Goal: Task Accomplishment & Management: Use online tool/utility

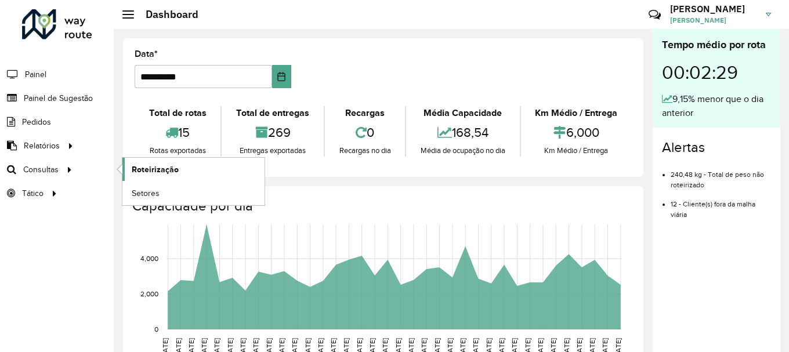
click at [141, 168] on span "Roteirização" at bounding box center [155, 170] width 47 height 12
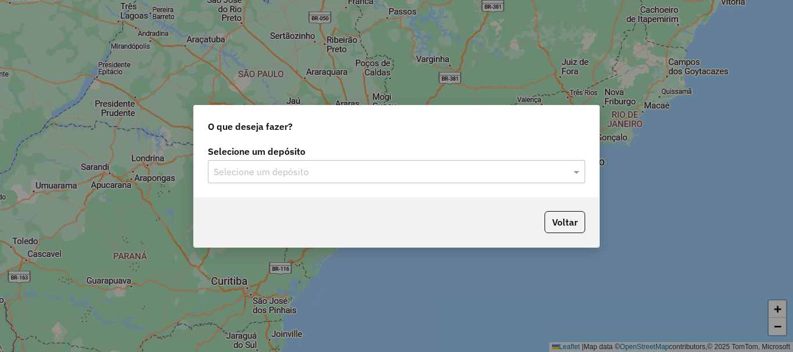
click at [313, 171] on input "text" at bounding box center [385, 172] width 342 height 14
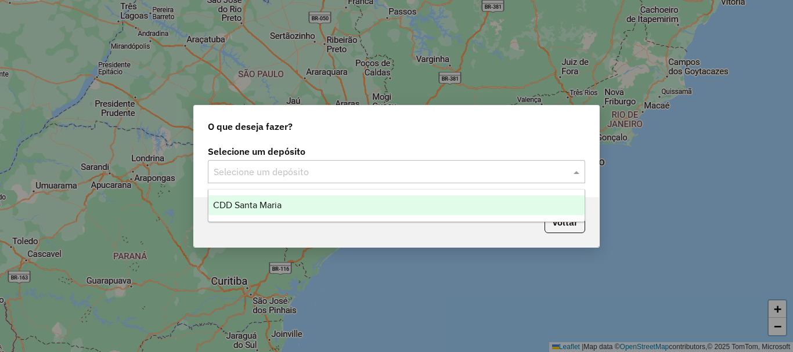
click at [312, 200] on div "CDD Santa Maria" at bounding box center [396, 206] width 376 height 20
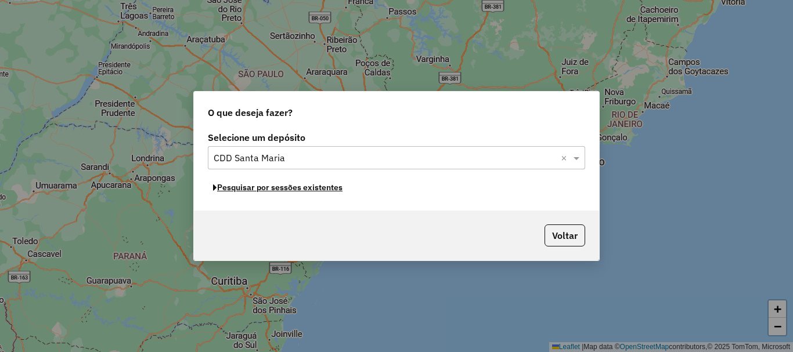
click at [344, 188] on button "Pesquisar por sessões existentes" at bounding box center [278, 188] width 140 height 18
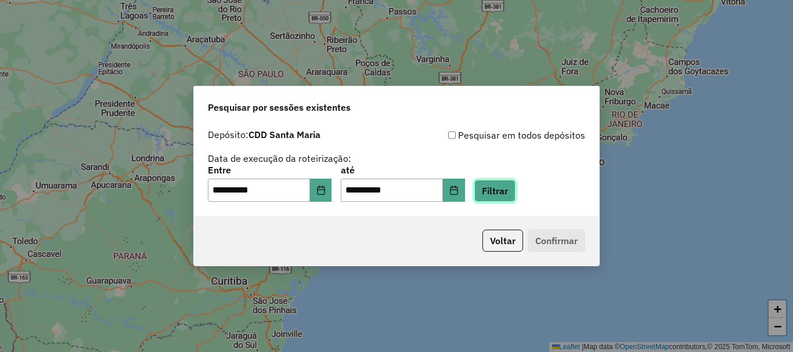
click at [497, 193] on button "Filtrar" at bounding box center [494, 191] width 41 height 22
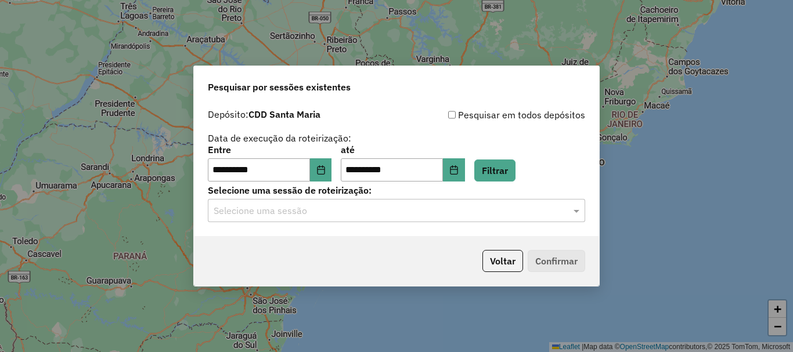
click at [353, 213] on input "text" at bounding box center [385, 211] width 342 height 14
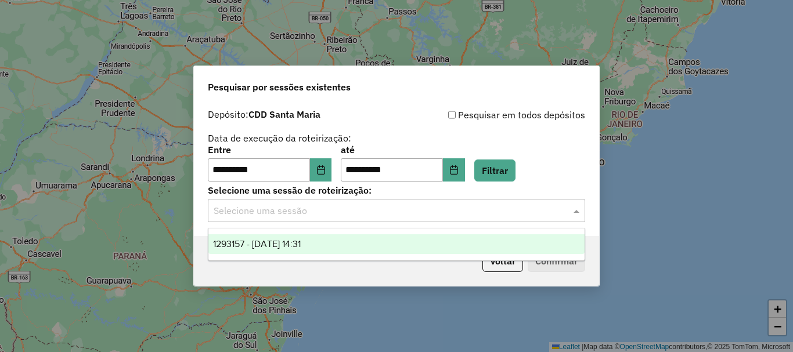
click at [294, 251] on div "1293157 - 13/10/2025 14:31" at bounding box center [396, 244] width 376 height 20
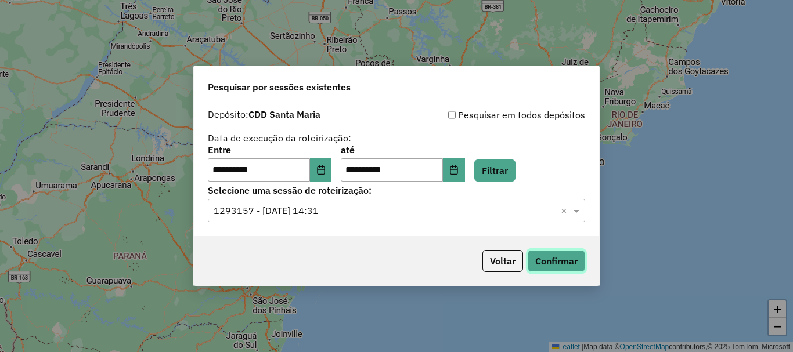
click at [568, 263] on button "Confirmar" at bounding box center [555, 261] width 57 height 22
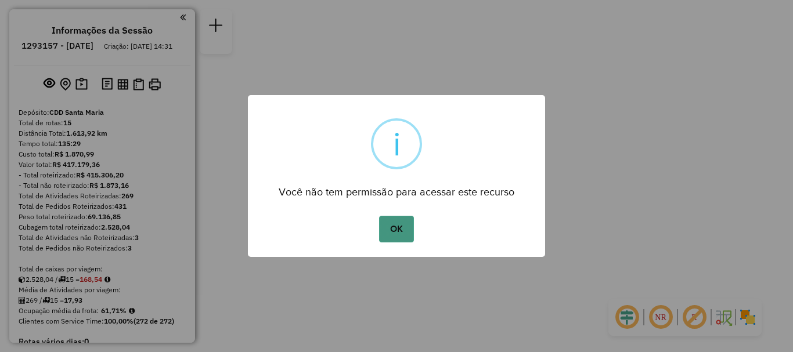
click at [402, 225] on button "OK" at bounding box center [396, 229] width 34 height 27
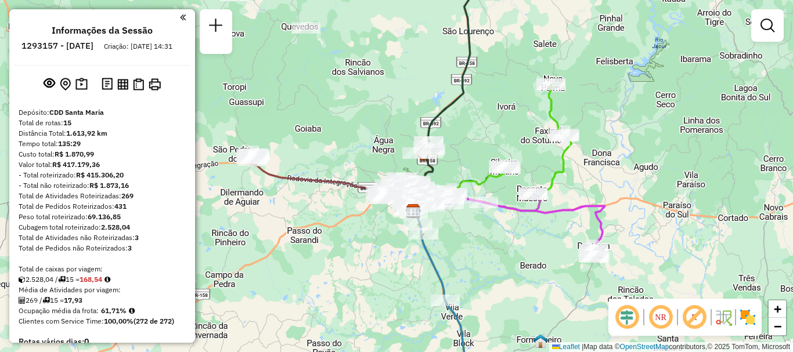
drag, startPoint x: 505, startPoint y: 235, endPoint x: 522, endPoint y: 270, distance: 38.7
click at [522, 270] on div "Janela de atendimento Grade de atendimento Capacidade Transportadoras Veículos …" at bounding box center [396, 176] width 793 height 352
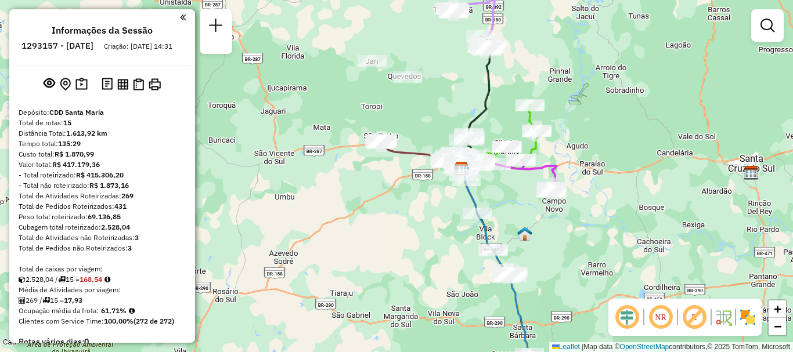
drag, startPoint x: 436, startPoint y: 136, endPoint x: 414, endPoint y: 95, distance: 45.9
click at [415, 92] on div "Janela de atendimento Grade de atendimento Capacidade Transportadoras Veículos …" at bounding box center [396, 176] width 793 height 352
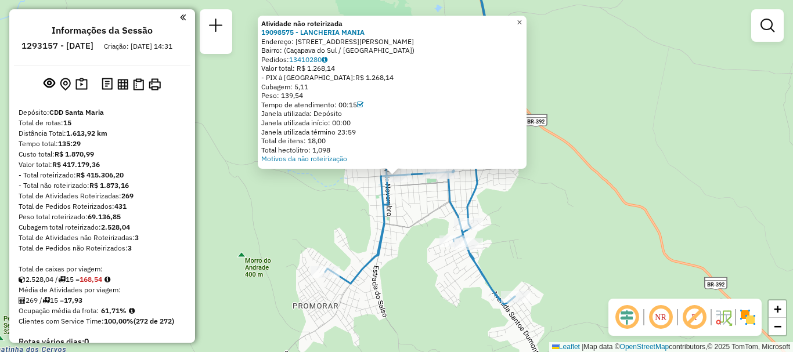
click at [522, 17] on span "×" at bounding box center [518, 22] width 5 height 10
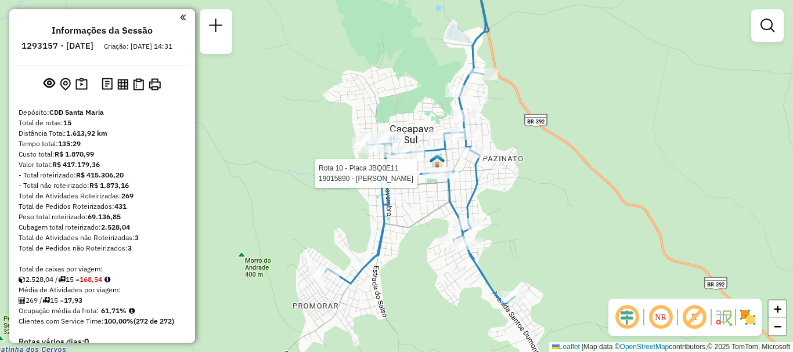
select select "**********"
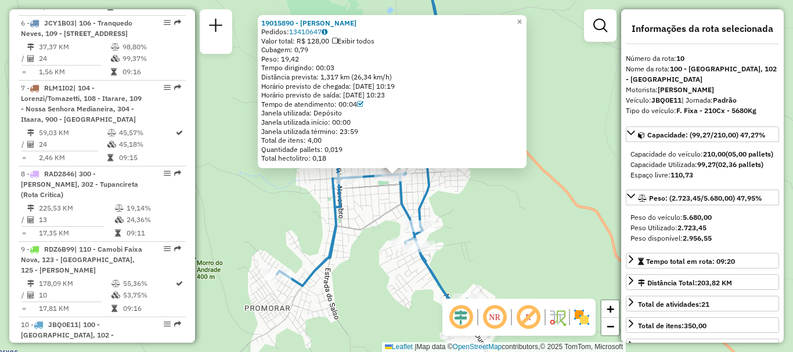
scroll to position [1130, 0]
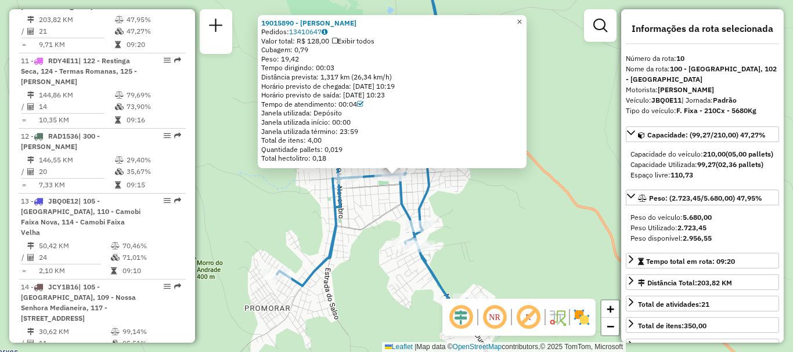
click at [522, 17] on span "×" at bounding box center [518, 22] width 5 height 10
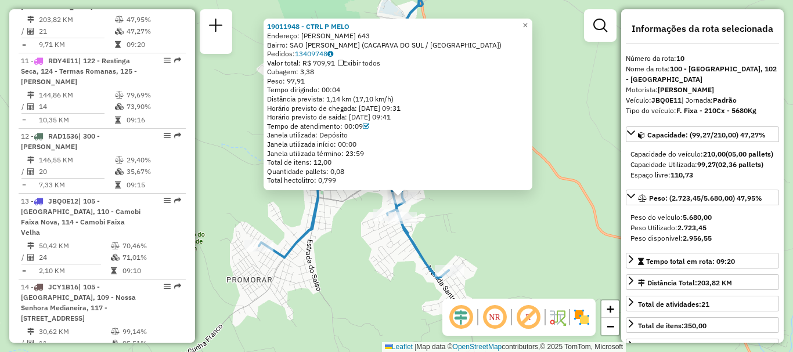
drag, startPoint x: 547, startPoint y: 71, endPoint x: 553, endPoint y: 92, distance: 22.2
click at [553, 92] on div "19011948 - CTRL P MELO Endereço: DORALINA SILVEIRA DOS SANTOS 643 Bairro: SAO […" at bounding box center [396, 176] width 793 height 352
click at [529, 22] on link "×" at bounding box center [525, 26] width 14 height 14
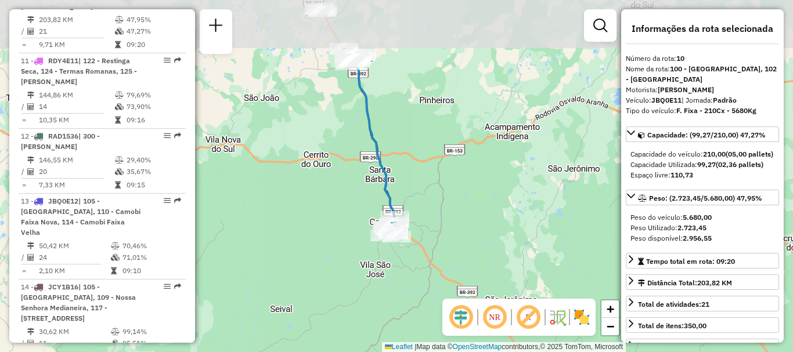
drag, startPoint x: 569, startPoint y: 126, endPoint x: 497, endPoint y: 218, distance: 116.5
click at [497, 218] on div "Janela de atendimento Grade de atendimento Capacidade Transportadoras Veículos …" at bounding box center [396, 176] width 793 height 352
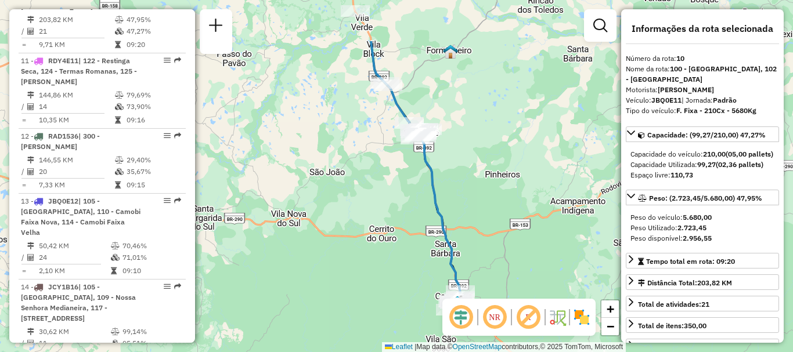
drag, startPoint x: 505, startPoint y: 113, endPoint x: 498, endPoint y: 180, distance: 68.2
click at [503, 188] on div "Janela de atendimento Grade de atendimento Capacidade Transportadoras Veículos …" at bounding box center [396, 176] width 793 height 352
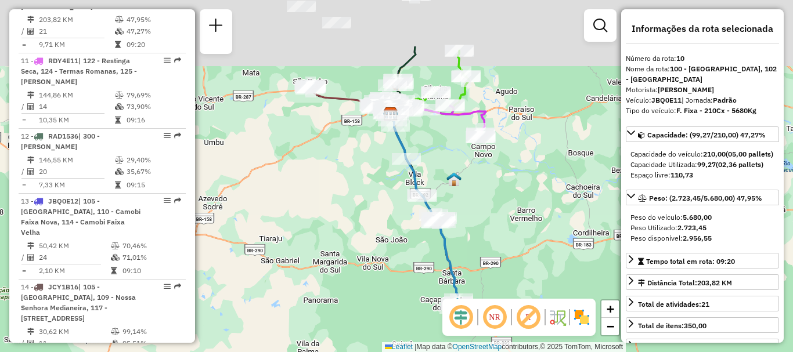
drag, startPoint x: 476, startPoint y: 102, endPoint x: 475, endPoint y: 168, distance: 65.6
click at [475, 187] on div "Janela de atendimento Grade de atendimento Capacidade Transportadoras Veículos …" at bounding box center [396, 176] width 793 height 352
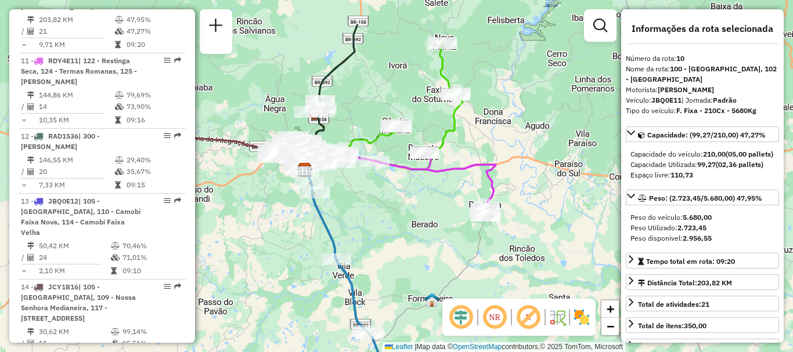
drag, startPoint x: 470, startPoint y: 113, endPoint x: 473, endPoint y: 209, distance: 95.8
click at [473, 209] on icon at bounding box center [417, 184] width 157 height 64
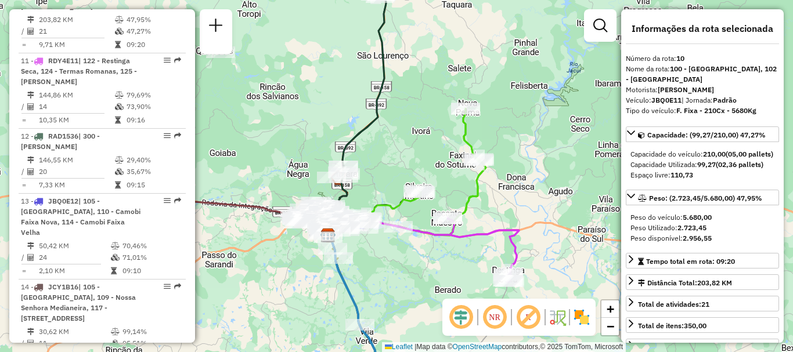
drag, startPoint x: 462, startPoint y: 168, endPoint x: 520, endPoint y: 230, distance: 85.0
click at [485, 230] on icon at bounding box center [424, 172] width 122 height 126
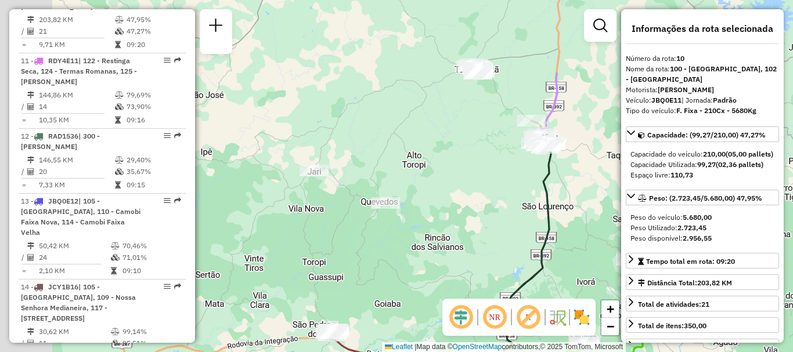
drag, startPoint x: 352, startPoint y: 76, endPoint x: 474, endPoint y: 185, distance: 163.2
click at [474, 185] on div "Janela de atendimento Grade de atendimento Capacidade Transportadoras Veículos …" at bounding box center [396, 176] width 793 height 352
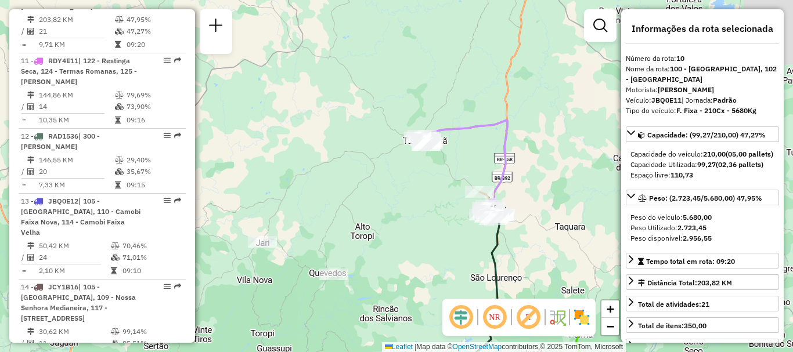
drag, startPoint x: 523, startPoint y: 79, endPoint x: 470, endPoint y: 151, distance: 89.3
click at [470, 151] on div "Janela de atendimento Grade de atendimento Capacidade Transportadoras Veículos …" at bounding box center [396, 176] width 793 height 352
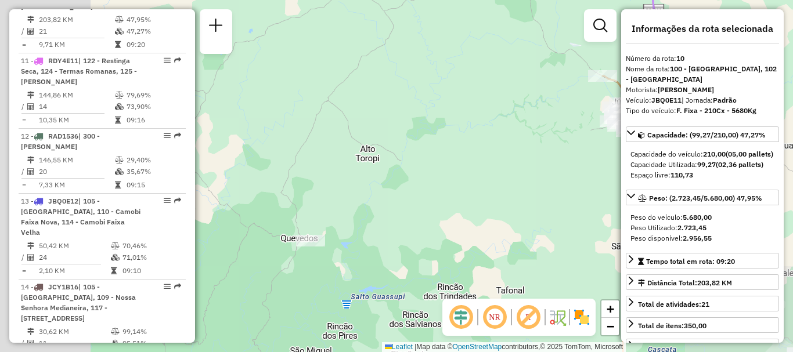
drag, startPoint x: 341, startPoint y: 223, endPoint x: 476, endPoint y: 122, distance: 169.1
click at [478, 122] on div "Janela de atendimento Grade de atendimento Capacidade Transportadoras Veículos …" at bounding box center [396, 176] width 793 height 352
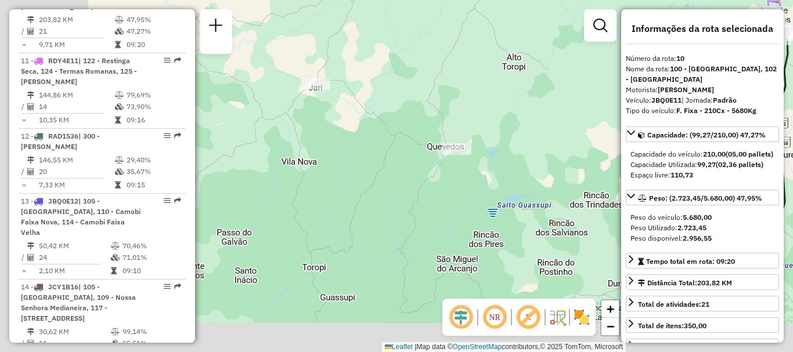
drag, startPoint x: 420, startPoint y: 165, endPoint x: 547, endPoint y: 96, distance: 145.1
click at [547, 96] on div "Janela de atendimento Grade de atendimento Capacidade Transportadoras Veículos …" at bounding box center [396, 176] width 793 height 352
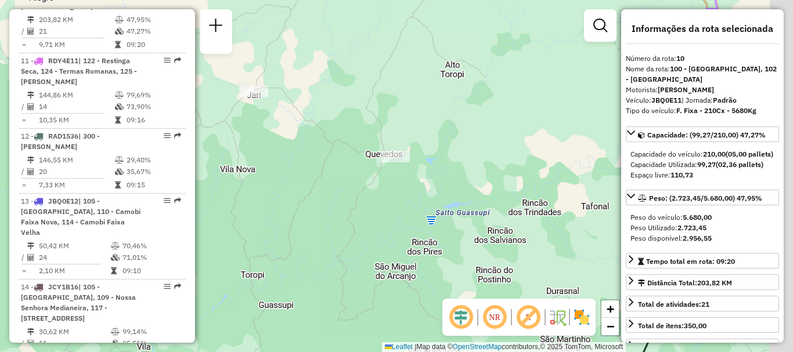
drag, startPoint x: 470, startPoint y: 118, endPoint x: 345, endPoint y: 94, distance: 127.7
click at [345, 94] on div "Janela de atendimento Grade de atendimento Capacidade Transportadoras Veículos …" at bounding box center [396, 176] width 793 height 352
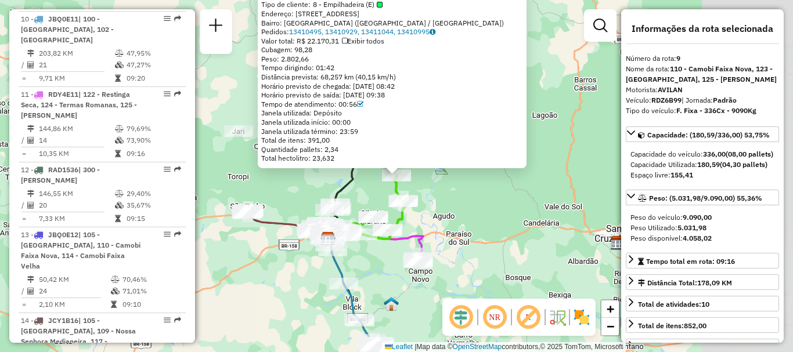
scroll to position [1054, 0]
